Goal: Entertainment & Leisure: Consume media (video, audio)

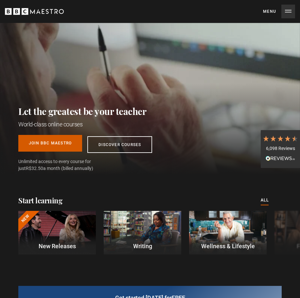
scroll to position [0, 75]
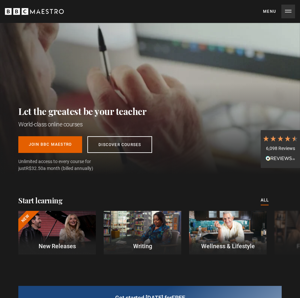
click at [13, 70] on div "Let the greatest be your teacher World-class online courses Join BBC Maestro Di…" at bounding box center [150, 99] width 300 height 152
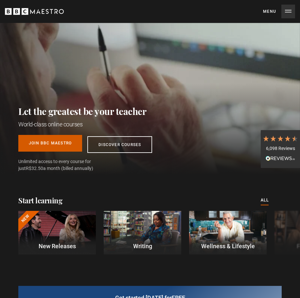
click at [58, 144] on link "Join BBC Maestro" at bounding box center [50, 143] width 64 height 17
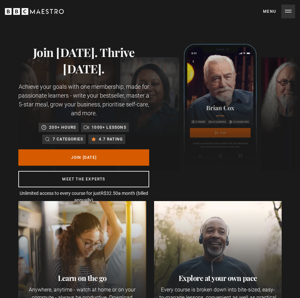
click at [89, 157] on link "Join Today" at bounding box center [83, 157] width 131 height 16
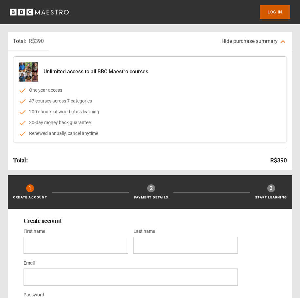
click at [287, 14] on link "Log In" at bounding box center [275, 12] width 30 height 14
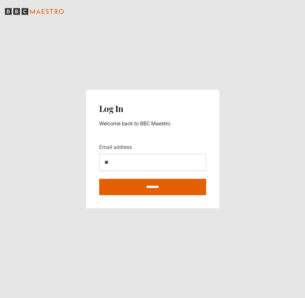
type input "*"
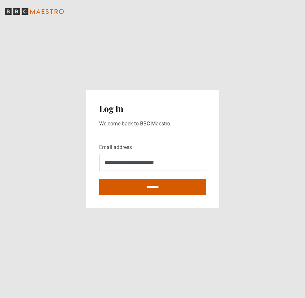
type input "**********"
click at [145, 188] on input "********" at bounding box center [152, 187] width 107 height 16
type input "**********"
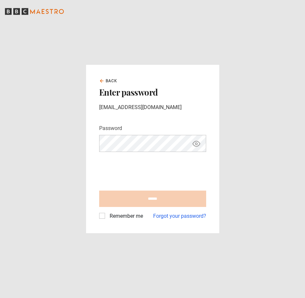
click at [154, 163] on iframe at bounding box center [149, 170] width 100 height 26
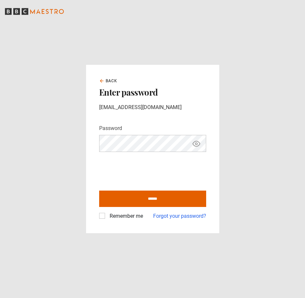
click at [107, 216] on label "Remember me" at bounding box center [125, 216] width 36 height 8
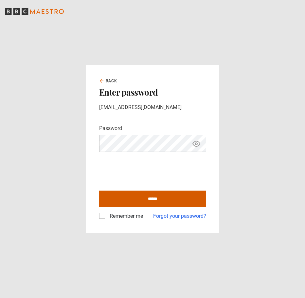
click at [184, 205] on input "******" at bounding box center [152, 199] width 107 height 16
type input "**********"
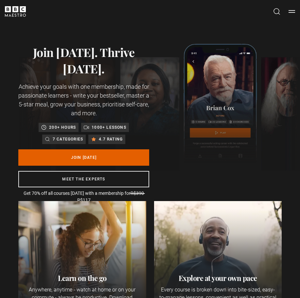
scroll to position [0, 224]
click at [294, 12] on button "Menu" at bounding box center [292, 11] width 7 height 7
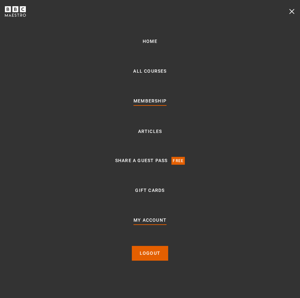
scroll to position [0, 298]
click at [155, 220] on link "My Account" at bounding box center [150, 221] width 33 height 8
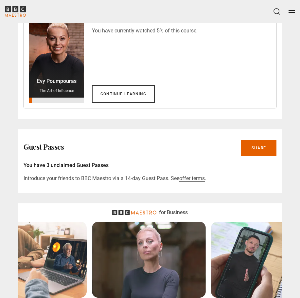
scroll to position [543, 0]
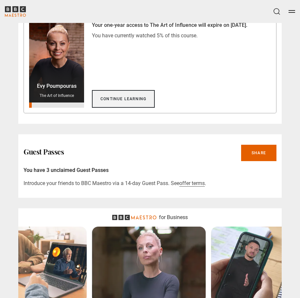
click at [132, 99] on link "Continue learning" at bounding box center [123, 99] width 63 height 18
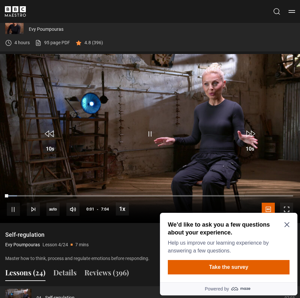
click at [290, 226] on icon "Close Maze Prompt" at bounding box center [287, 224] width 5 height 5
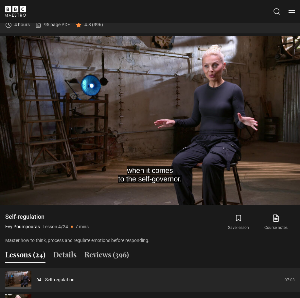
scroll to position [301, 0]
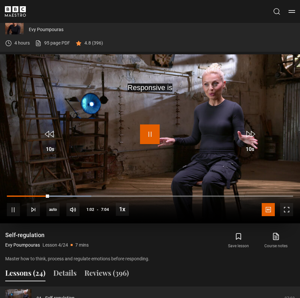
click at [151, 133] on span "Video Player" at bounding box center [150, 135] width 20 height 20
click at [146, 134] on span "Video Player" at bounding box center [150, 135] width 20 height 20
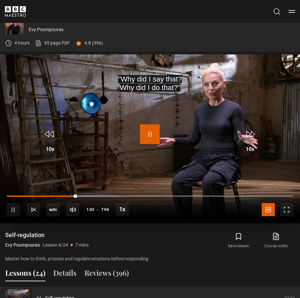
click at [151, 137] on span "Video Player" at bounding box center [150, 135] width 20 height 20
click at [20, 210] on span "Video Player" at bounding box center [13, 209] width 13 height 13
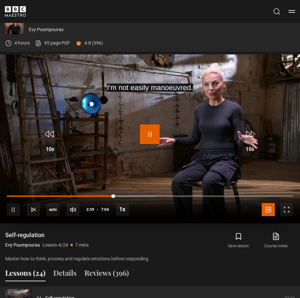
click at [152, 135] on span "Video Player" at bounding box center [150, 135] width 20 height 20
click at [155, 133] on span "Video Player" at bounding box center [150, 135] width 20 height 20
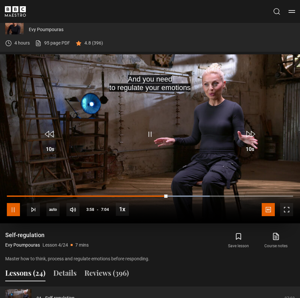
click at [15, 211] on span "Video Player" at bounding box center [13, 209] width 13 height 13
click at [150, 137] on span "Video Player" at bounding box center [150, 135] width 20 height 20
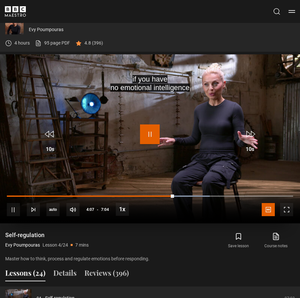
click at [152, 135] on span "Video Player" at bounding box center [150, 135] width 20 height 20
click at [151, 137] on span "Video Player" at bounding box center [150, 135] width 20 height 20
click at [151, 134] on span "Video Player" at bounding box center [150, 135] width 20 height 20
click at [152, 130] on span "Video Player" at bounding box center [150, 135] width 20 height 20
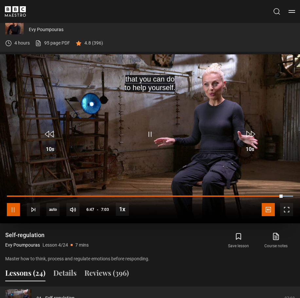
drag, startPoint x: 11, startPoint y: 212, endPoint x: 34, endPoint y: 177, distance: 42.3
click at [11, 213] on span "Video Player" at bounding box center [13, 209] width 13 height 13
